Goal: Find contact information: Find contact information

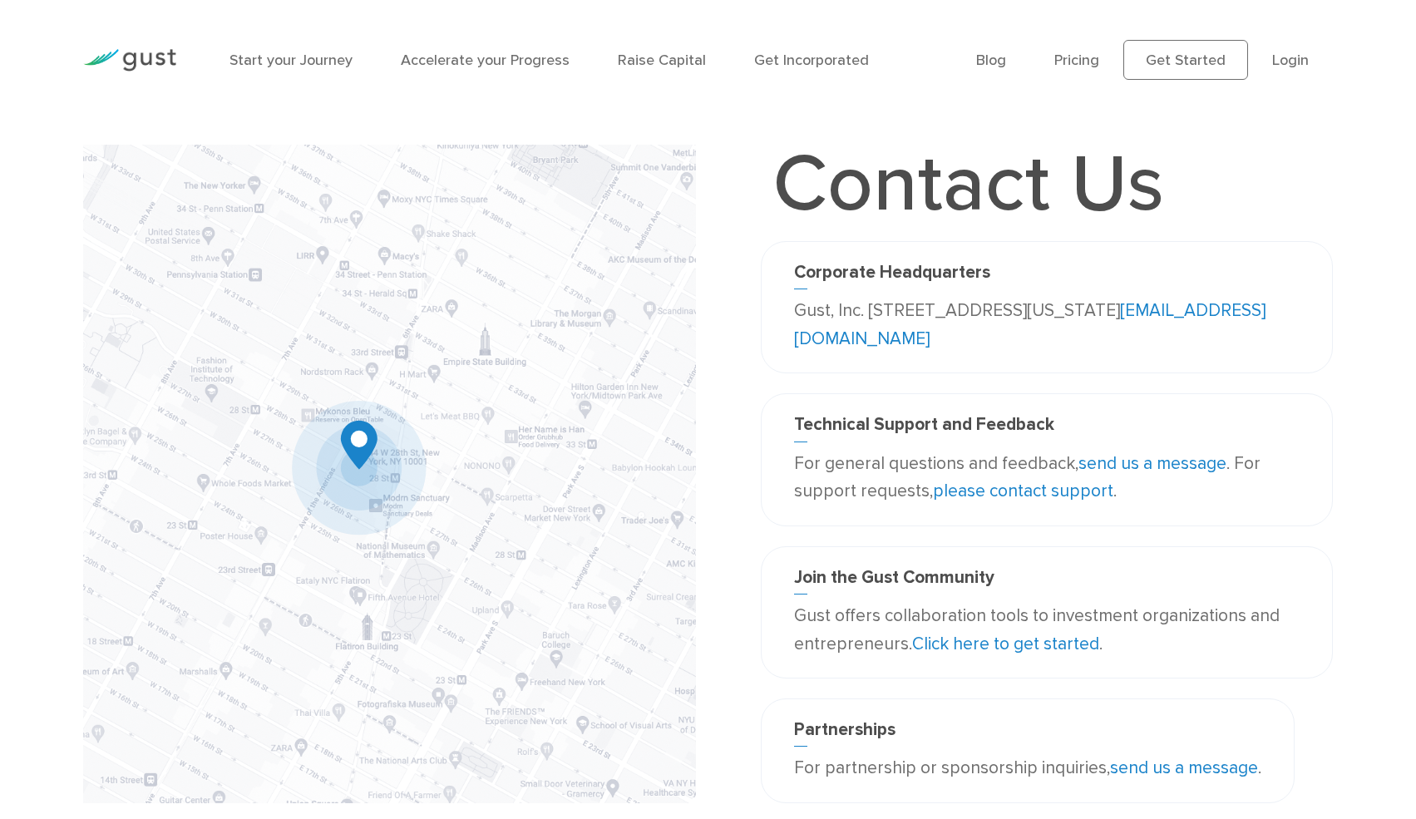
click at [1059, 490] on link "please contact support" at bounding box center [1023, 491] width 180 height 21
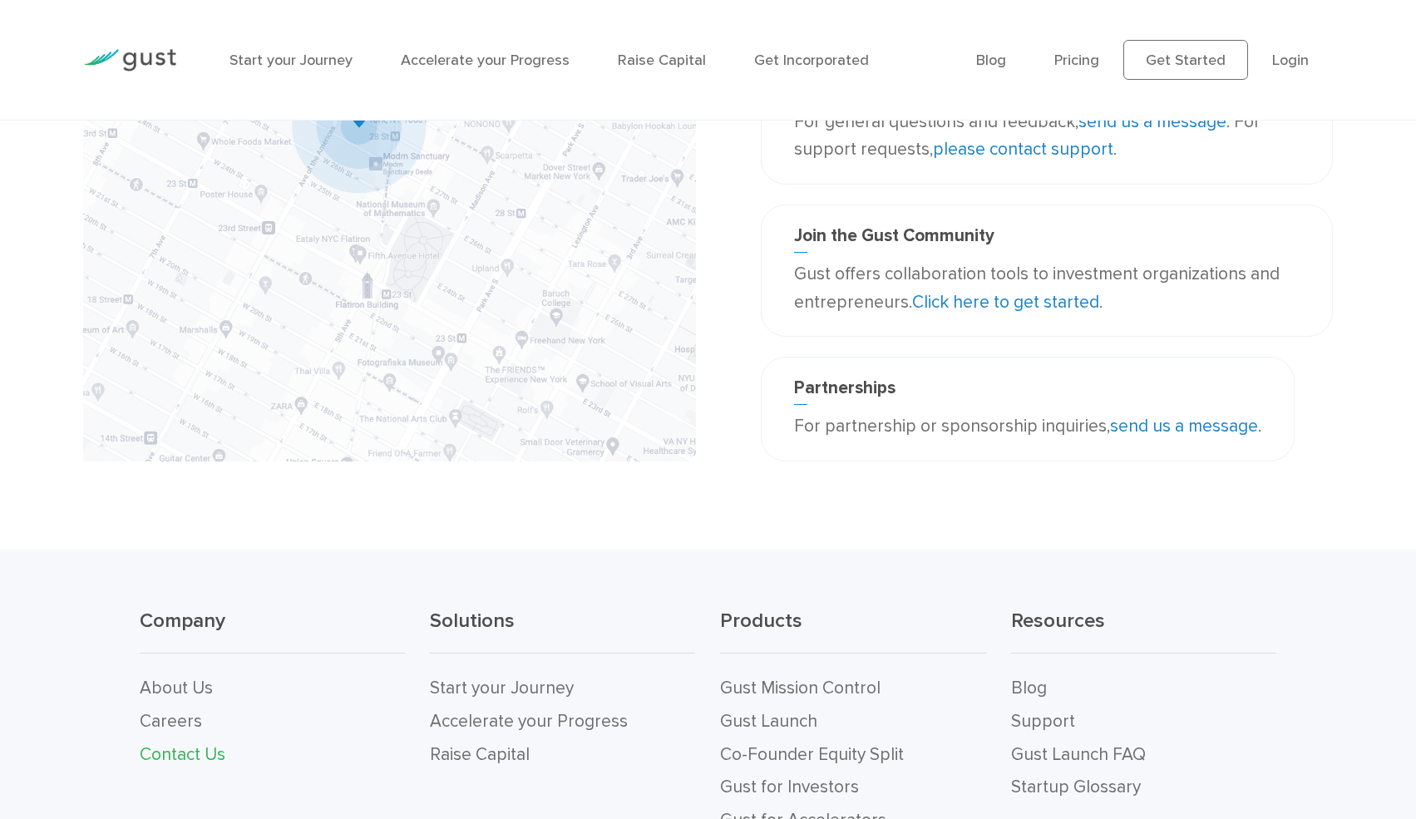
scroll to position [535, 0]
